Goal: Navigation & Orientation: Find specific page/section

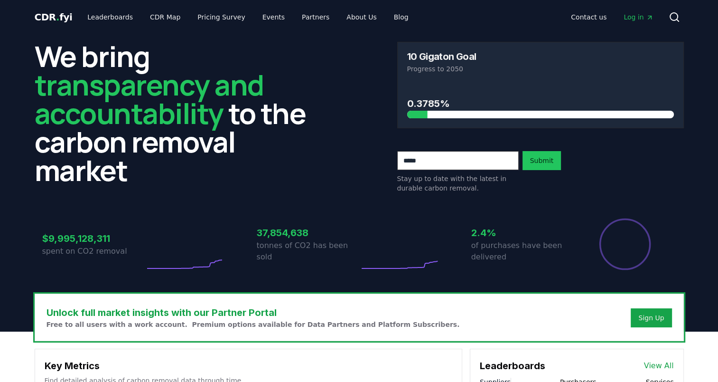
click at [118, 16] on link "Leaderboards" at bounding box center [110, 17] width 61 height 17
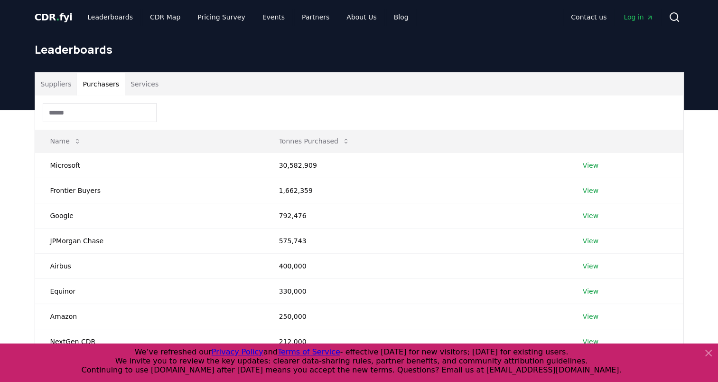
click at [99, 87] on button "Purchasers" at bounding box center [101, 84] width 48 height 23
click at [594, 163] on link "View" at bounding box center [591, 164] width 16 height 9
click at [96, 92] on button "Purchasers" at bounding box center [101, 84] width 48 height 23
click at [205, 19] on link "Pricing Survey" at bounding box center [221, 17] width 63 height 17
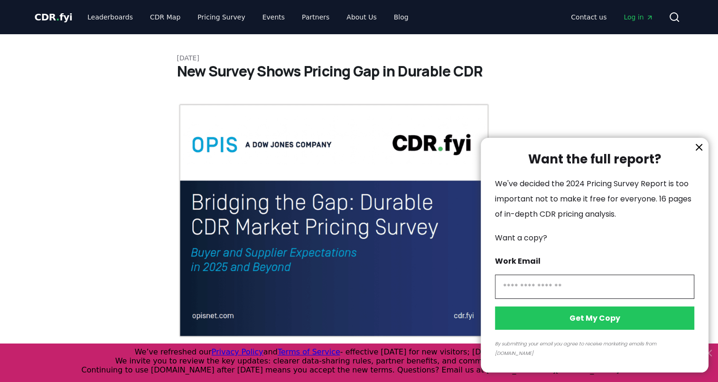
click at [151, 13] on div at bounding box center [359, 191] width 718 height 382
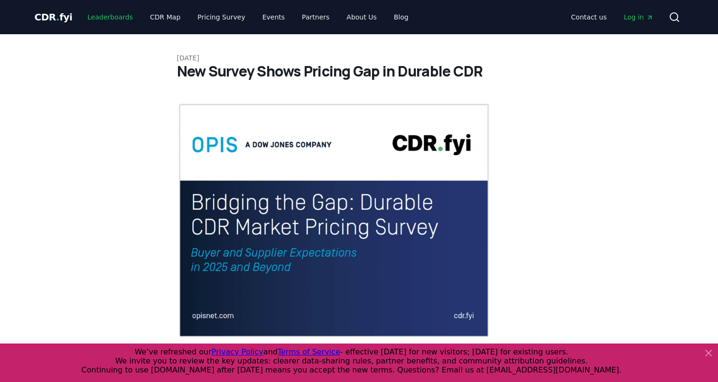
click at [115, 17] on link "Leaderboards" at bounding box center [110, 17] width 61 height 17
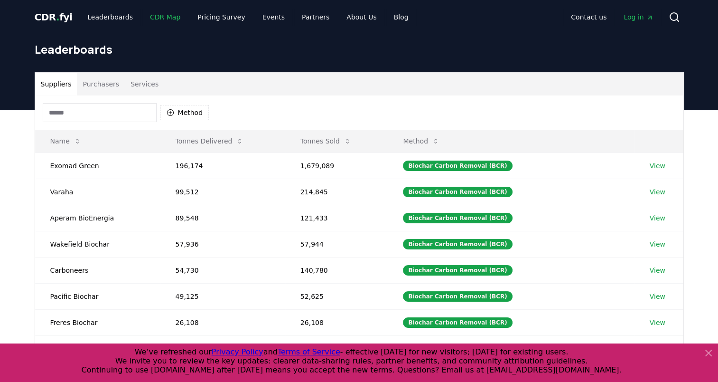
click at [149, 18] on link "CDR Map" at bounding box center [165, 17] width 46 height 17
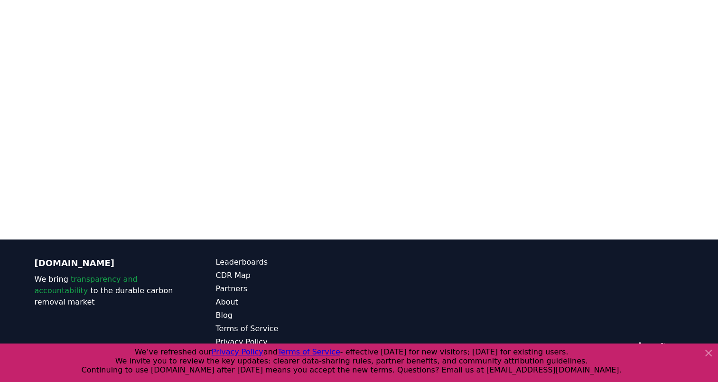
scroll to position [150, 0]
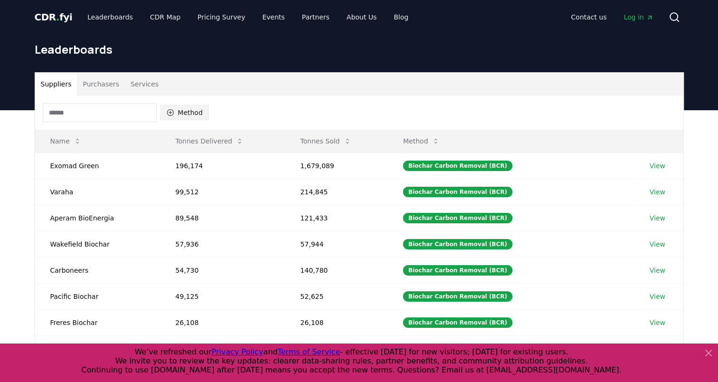
click at [176, 112] on button "Method" at bounding box center [184, 112] width 49 height 15
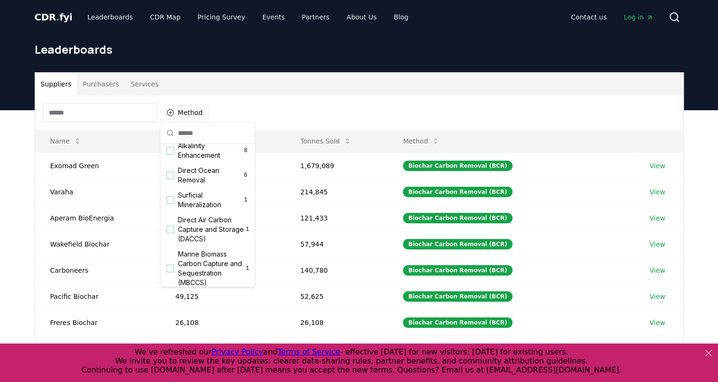
scroll to position [306, 0]
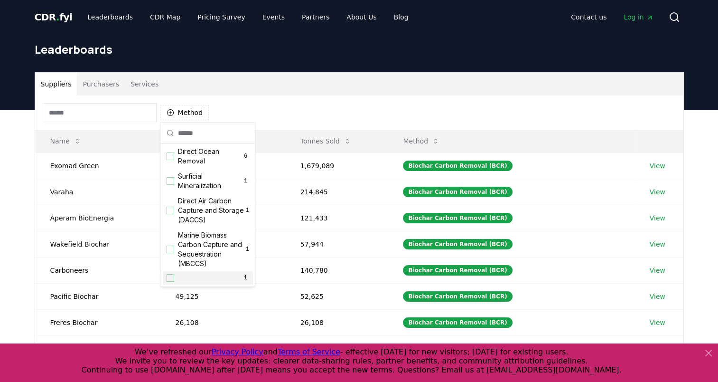
click at [170, 277] on div "Suggestions" at bounding box center [171, 278] width 8 height 8
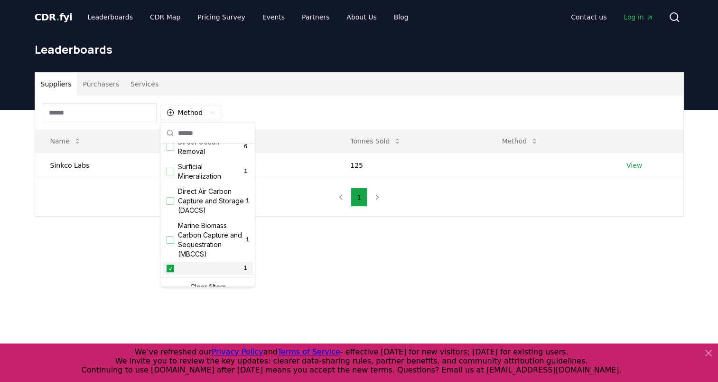
click at [167, 272] on icon "Suggestions" at bounding box center [170, 268] width 7 height 8
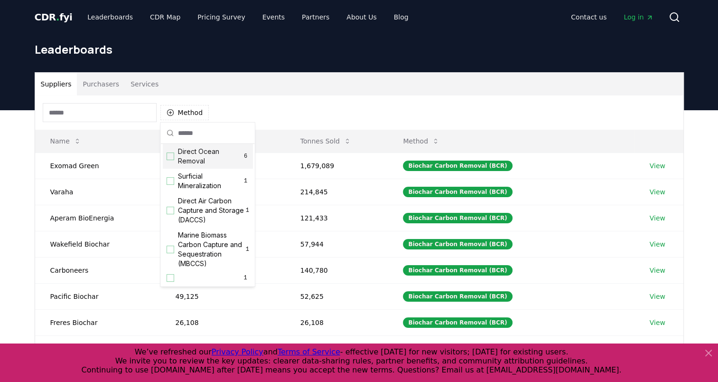
click at [97, 88] on button "Purchasers" at bounding box center [101, 84] width 48 height 23
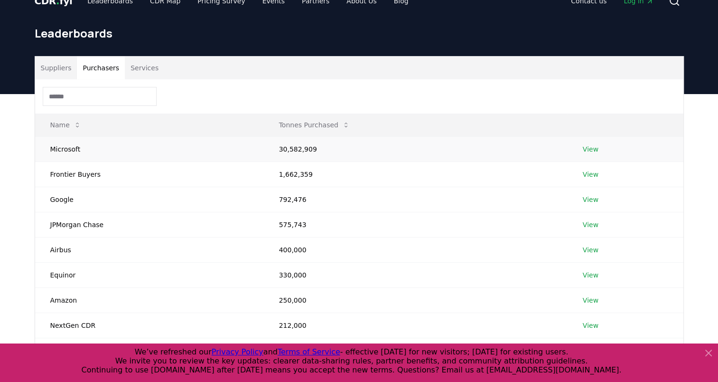
scroll to position [0, 0]
